Goal: Task Accomplishment & Management: Manage account settings

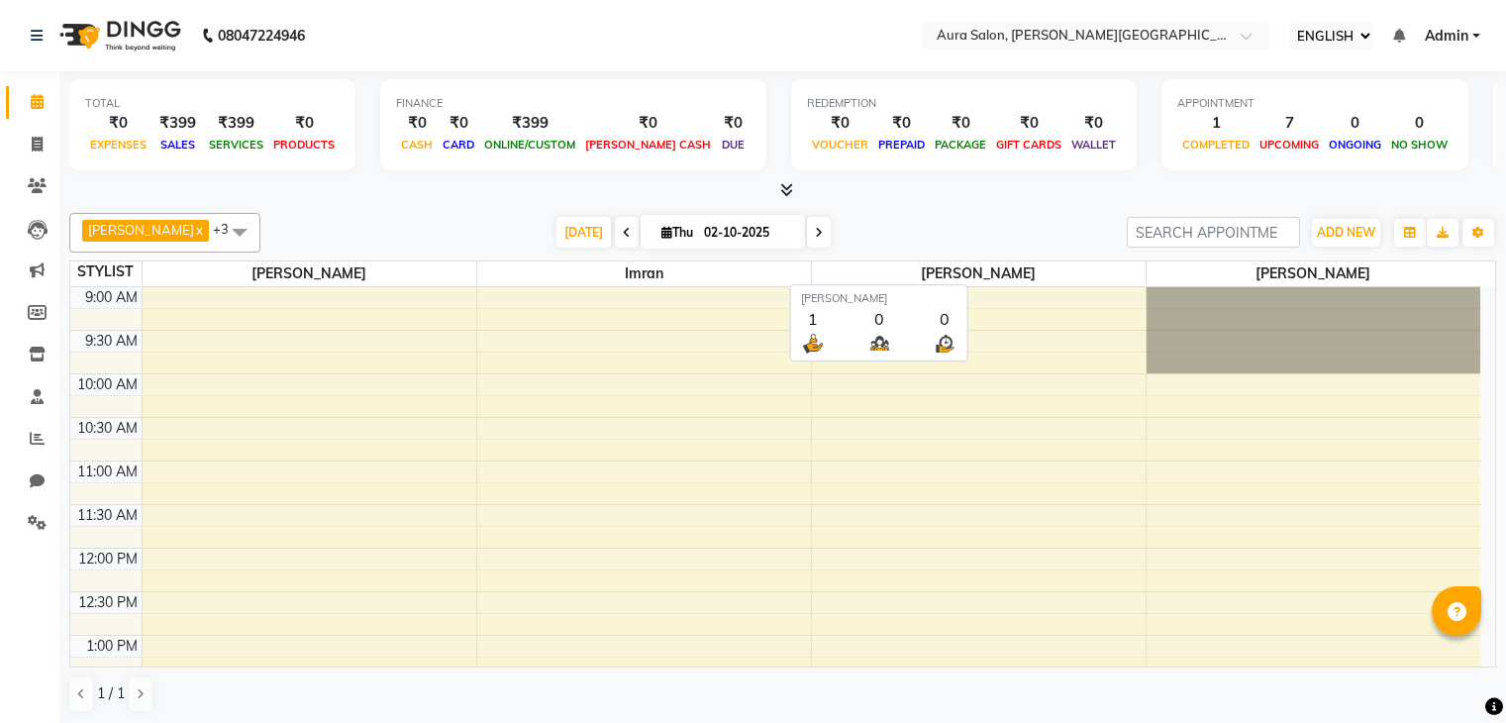
select select "ec"
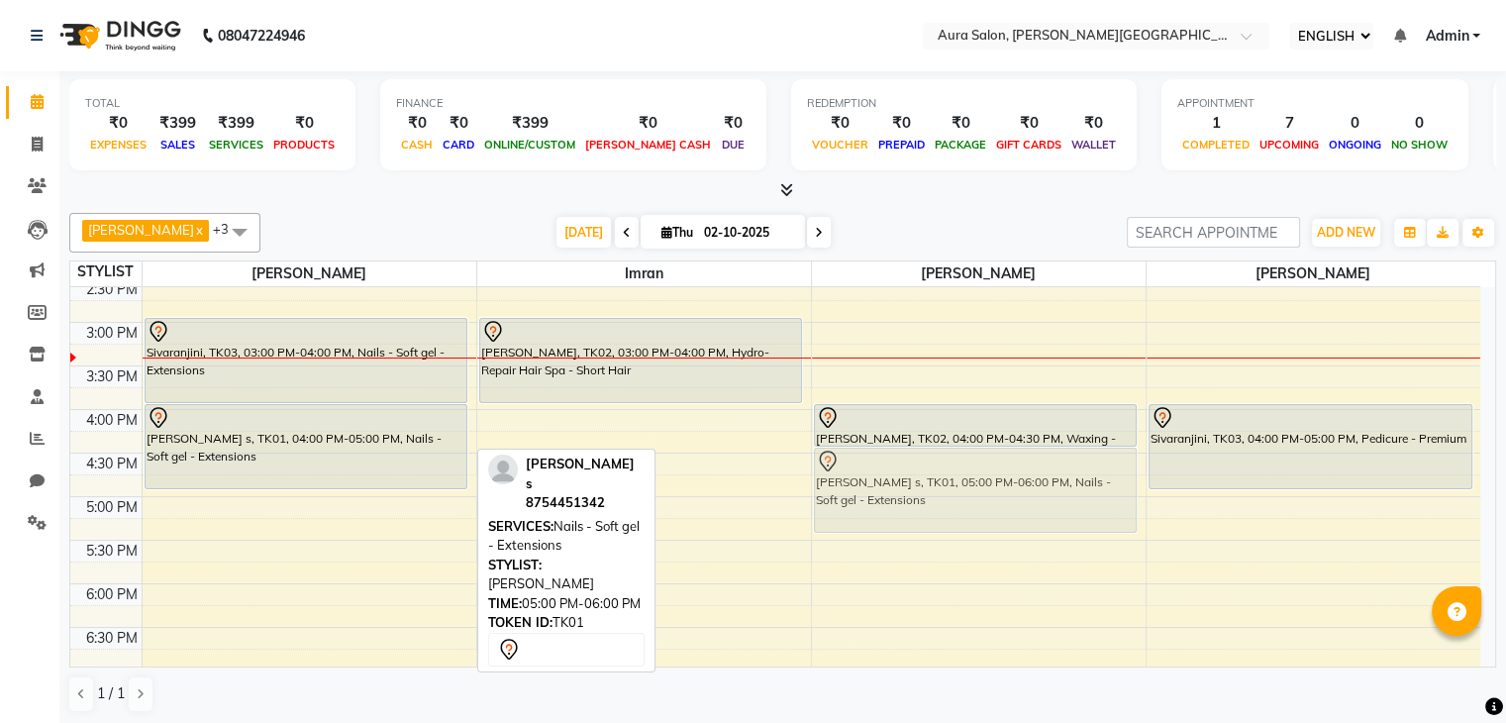
drag, startPoint x: 382, startPoint y: 521, endPoint x: 947, endPoint y: 485, distance: 565.5
click at [947, 485] on tr "Sivaranjini, TK03, 03:00 PM-04:00 PM, Nails - Soft gel - Extensions [PERSON_NAM…" at bounding box center [775, 322] width 1410 height 1045
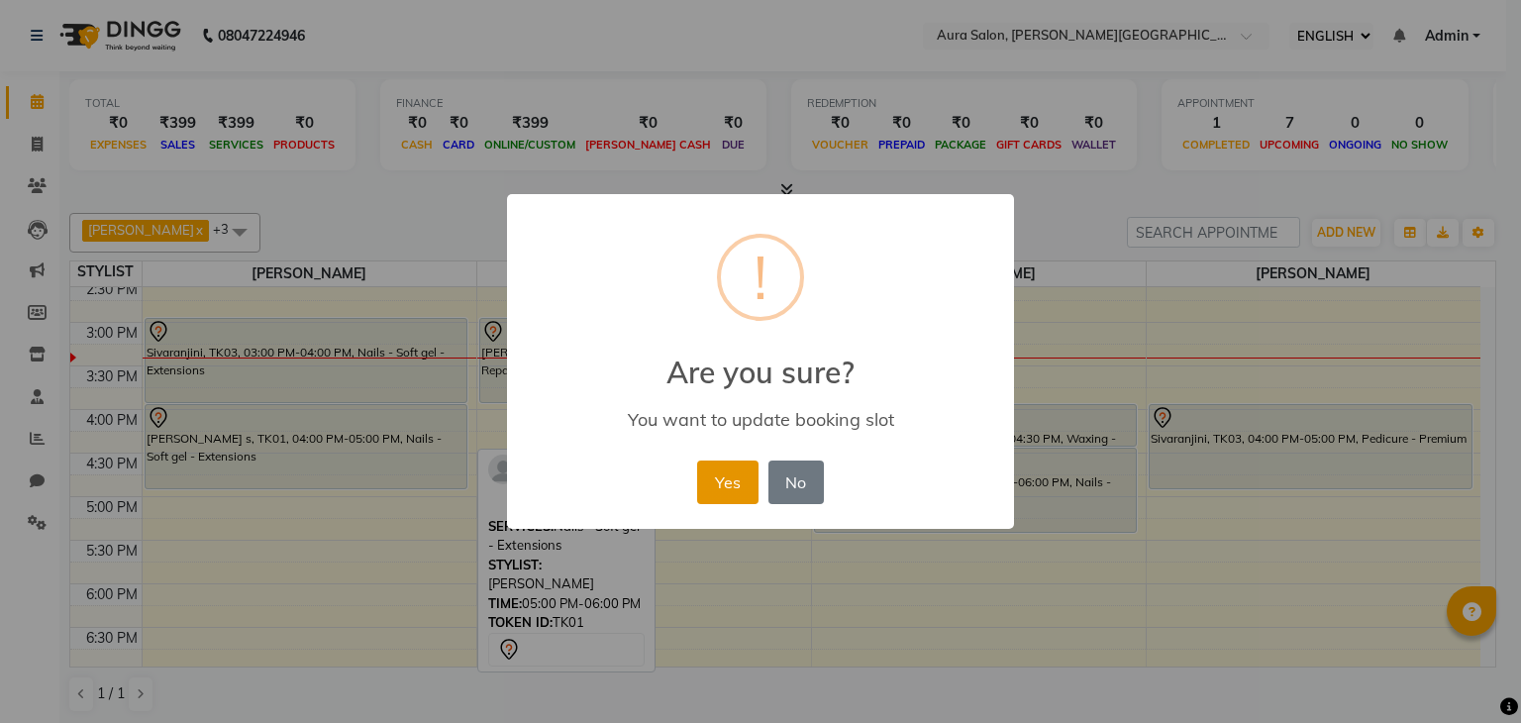
click at [721, 476] on button "Yes" at bounding box center [727, 482] width 60 height 44
